Goal: Task Accomplishment & Management: Use online tool/utility

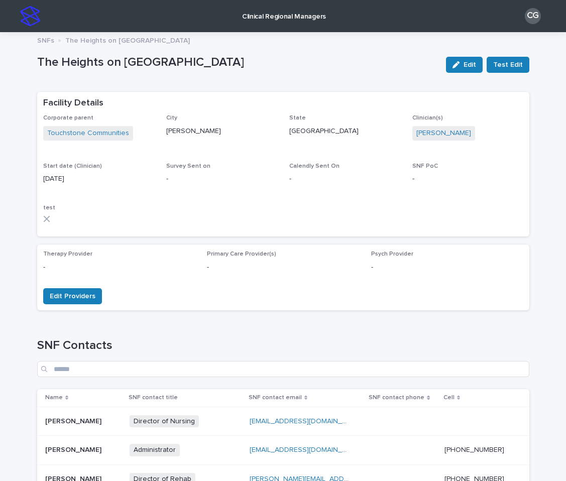
click at [33, 15] on img at bounding box center [30, 16] width 20 height 20
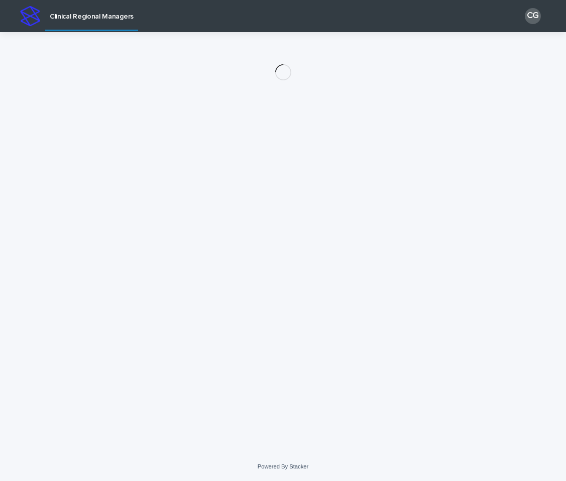
click at [33, 25] on img at bounding box center [30, 16] width 20 height 20
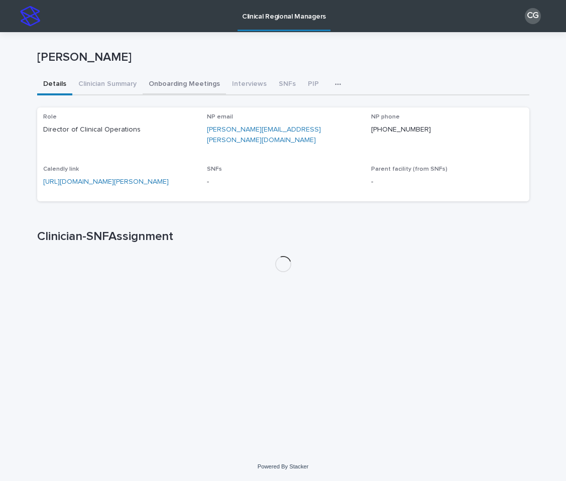
click at [195, 81] on button "Onboarding Meetings" at bounding box center [184, 84] width 83 height 21
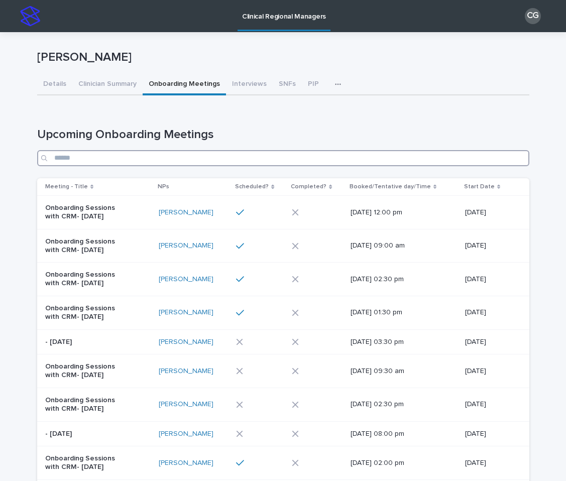
click at [300, 159] on input "Search" at bounding box center [283, 158] width 492 height 16
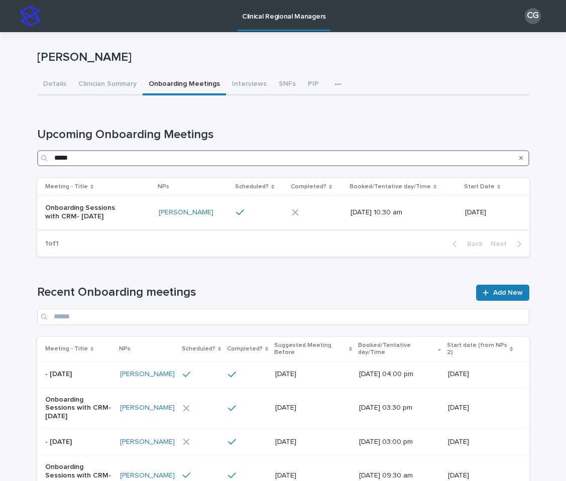
type input "*****"
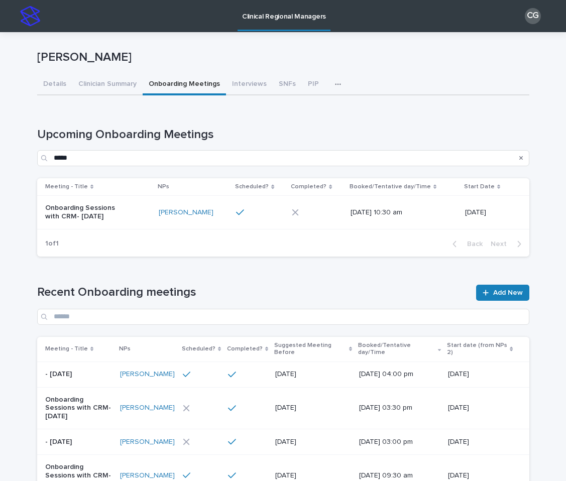
click at [138, 209] on div "Onboarding Sessions with CRM- [DATE]" at bounding box center [98, 212] width 106 height 25
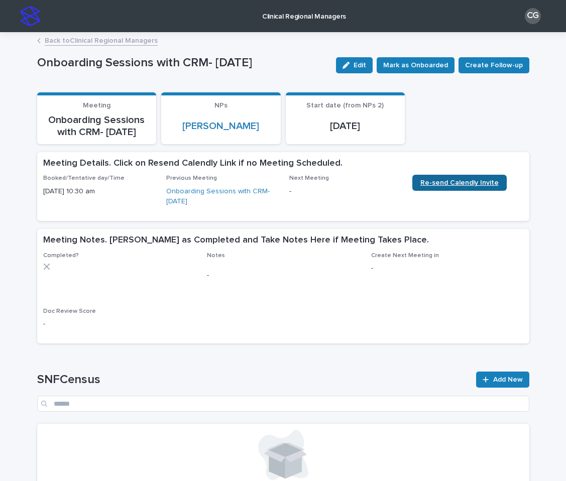
click at [466, 180] on span "Re-send Calendly Invite" at bounding box center [460, 182] width 78 height 7
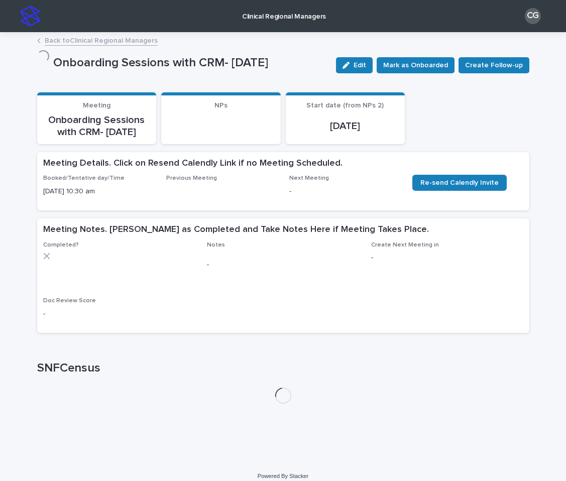
click at [90, 41] on link "Back to Clinical Regional Managers" at bounding box center [101, 40] width 113 height 12
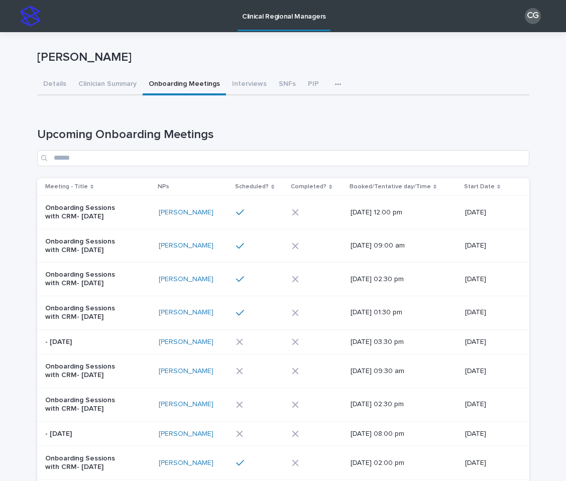
click at [197, 166] on div "Upcoming Onboarding Meetings Meeting - Title NPs Scheduled? Completed? Booked/T…" at bounding box center [283, 335] width 492 height 414
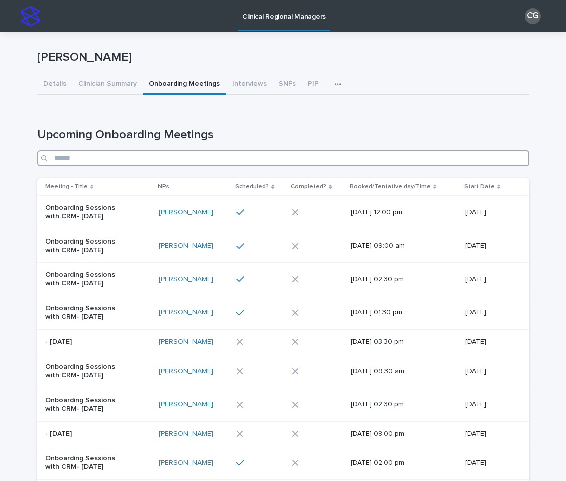
click at [189, 155] on input "Search" at bounding box center [283, 158] width 492 height 16
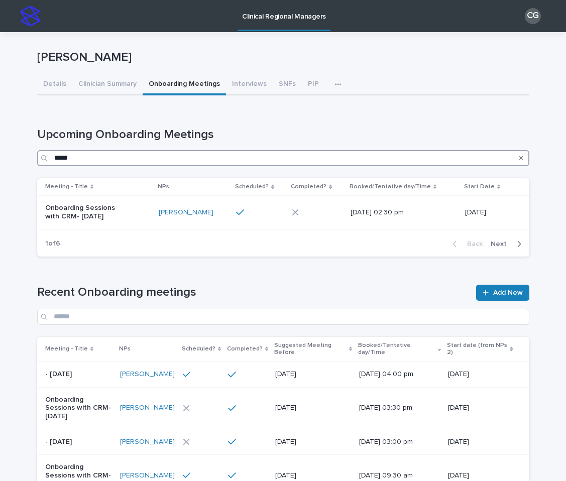
type input "*****"
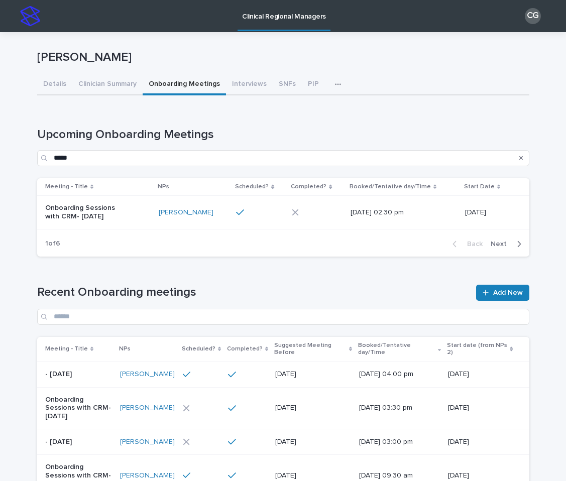
click at [140, 229] on table "Meeting - Title NPs Scheduled? Completed? Booked/Tentative day/Time Start Date …" at bounding box center [283, 203] width 492 height 51
click at [140, 218] on div "Onboarding Sessions with CRM- [DATE]" at bounding box center [98, 212] width 106 height 25
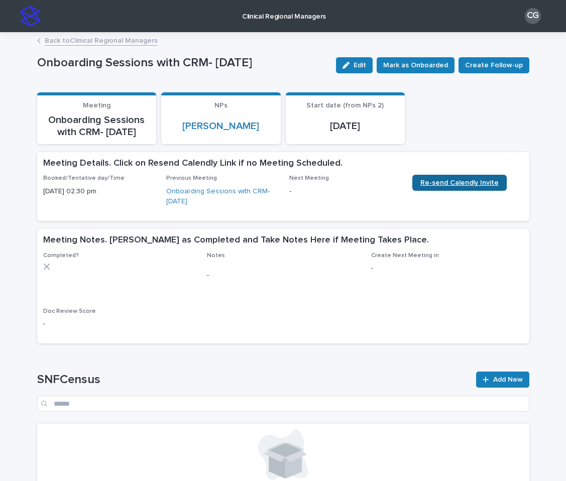
click at [436, 183] on span "Re-send Calendly Invite" at bounding box center [460, 182] width 78 height 7
